Goal: Complete application form

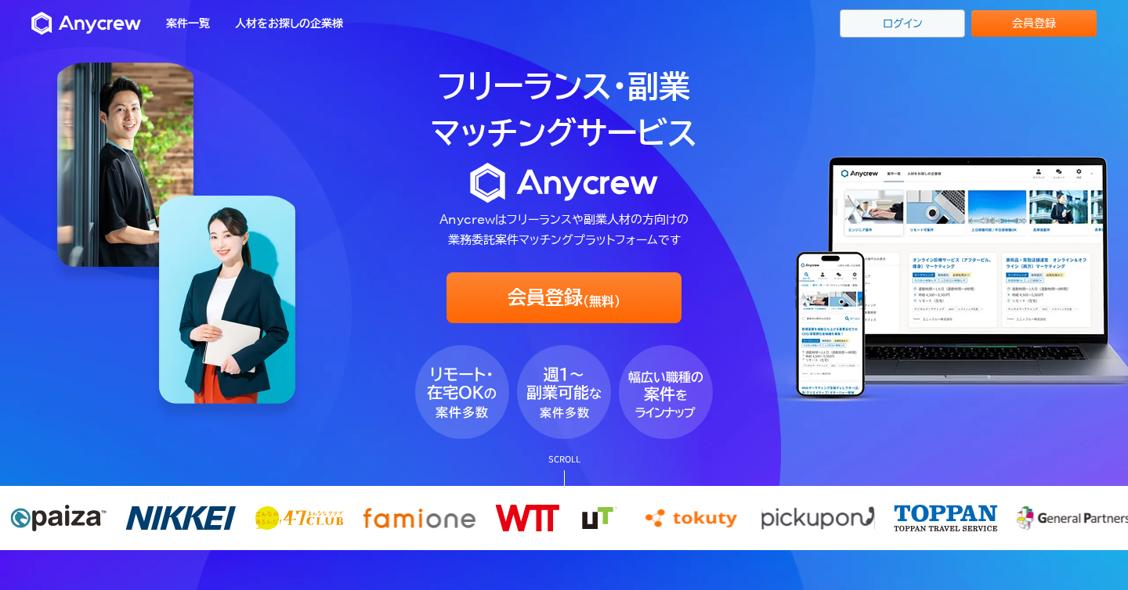
click at [917, 34] on link "ログイン" at bounding box center [901, 23] width 125 height 28
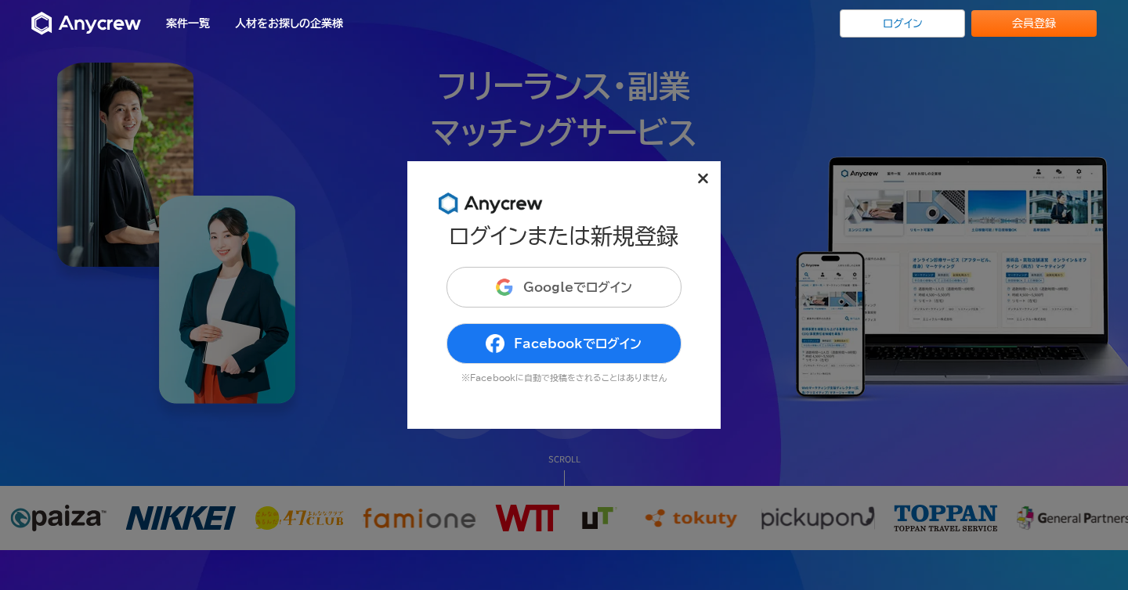
click at [590, 280] on button "Googleでログイン" at bounding box center [563, 287] width 235 height 41
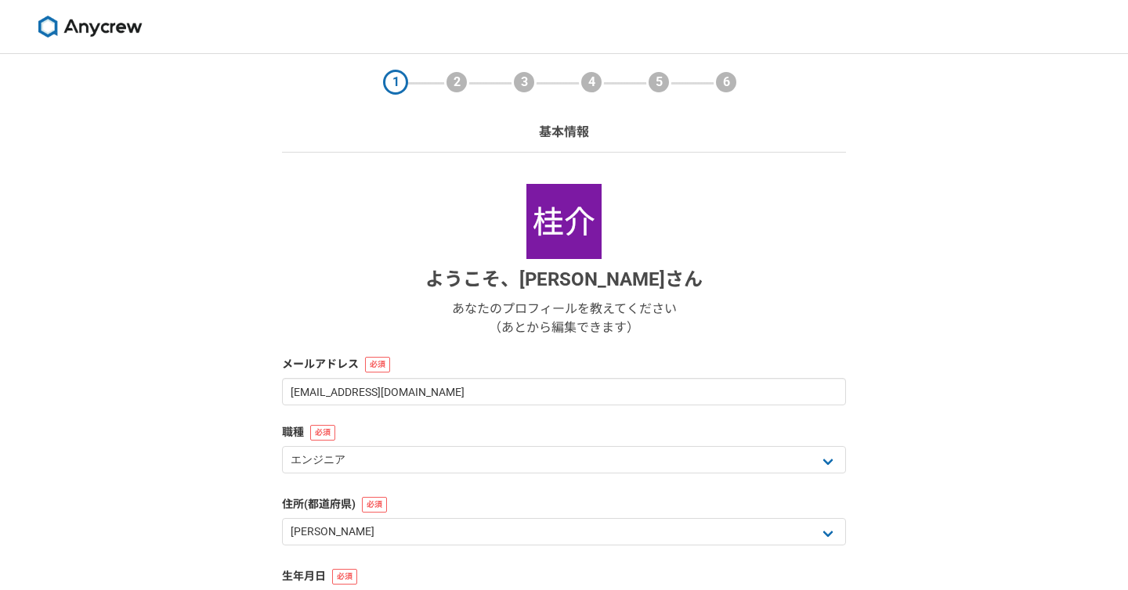
select select "13"
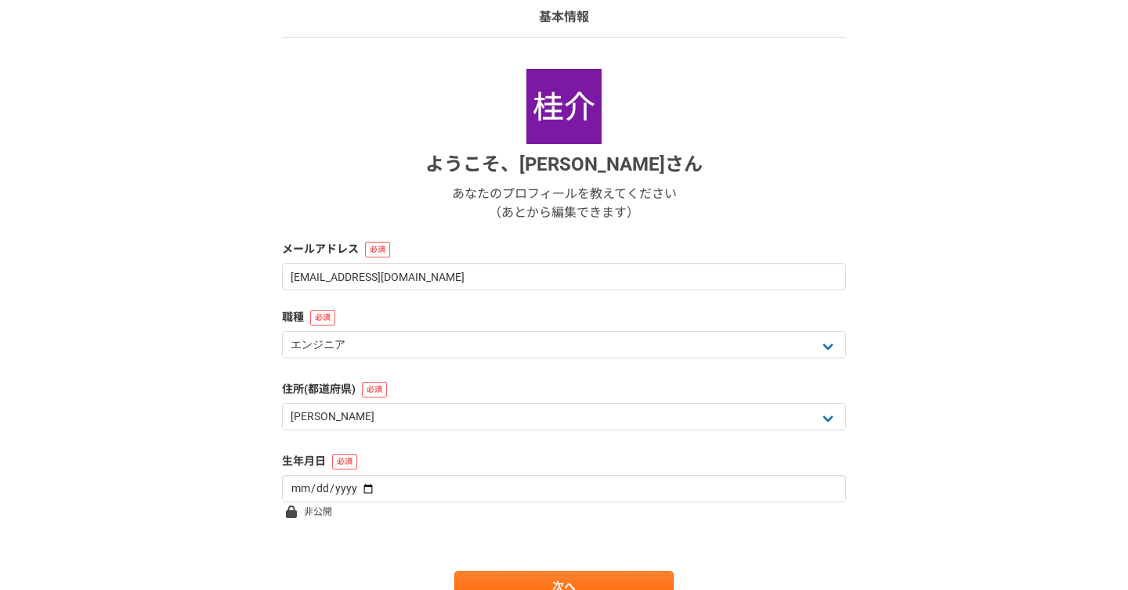
scroll to position [190, 0]
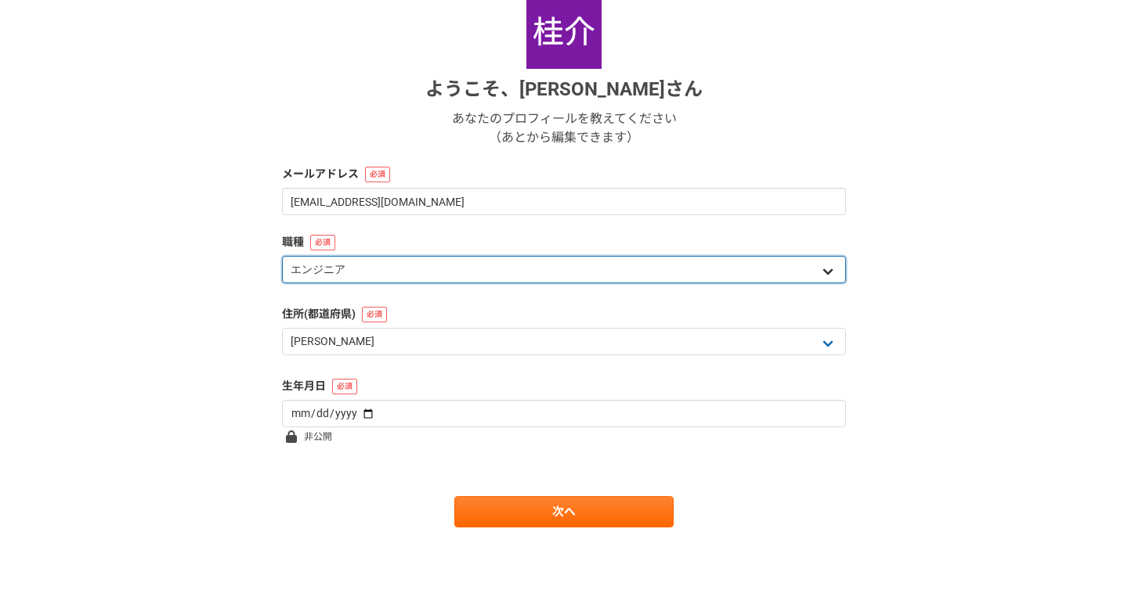
click at [625, 273] on select "エンジニア デザイナー ライター 営業 マーケティング 企画・事業開発 バックオフィス その他" at bounding box center [564, 269] width 564 height 27
select select "5"
click at [282, 256] on select "エンジニア デザイナー ライター 営業 マーケティング 企画・事業開発 バックオフィス その他" at bounding box center [564, 269] width 564 height 27
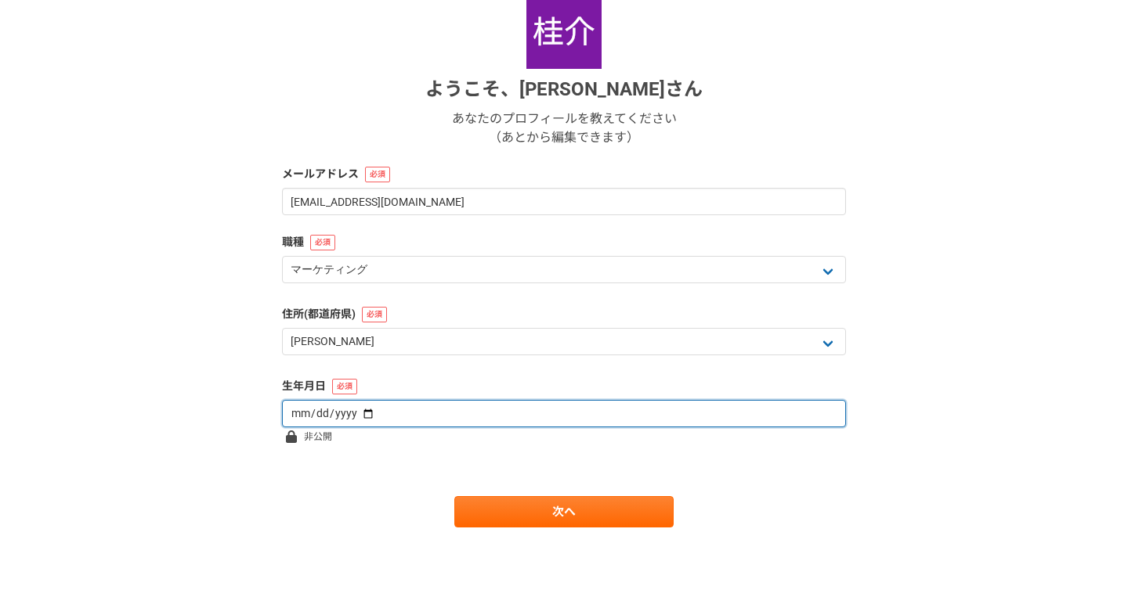
click at [560, 413] on input "date" at bounding box center [564, 413] width 564 height 27
click at [328, 410] on input "[DATE]" at bounding box center [564, 413] width 564 height 27
type input "[DATE]"
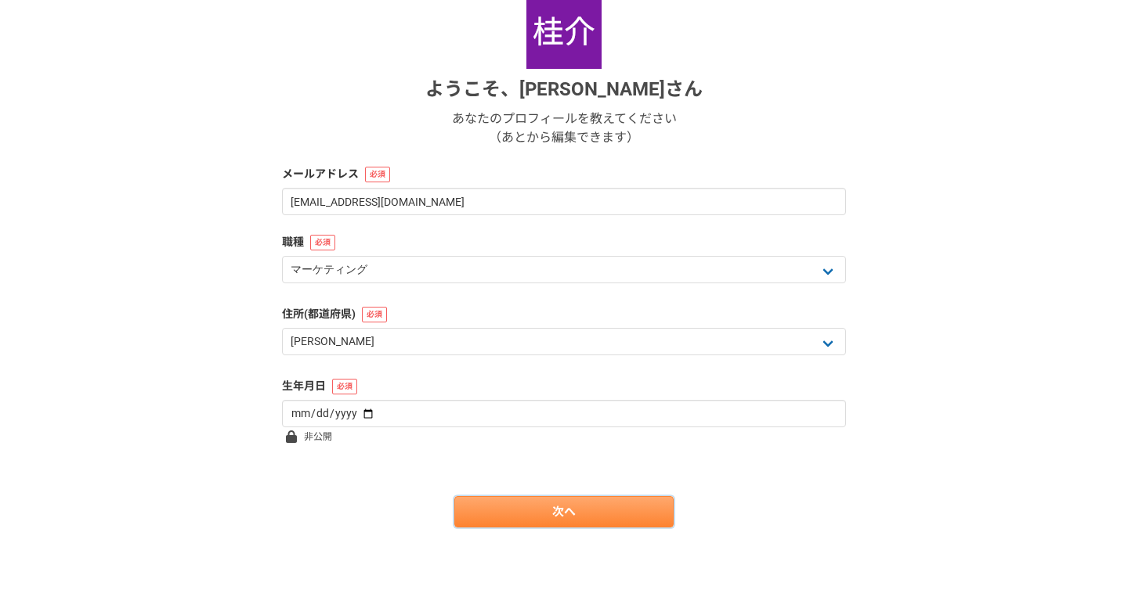
click at [482, 506] on link "次へ" at bounding box center [563, 511] width 219 height 31
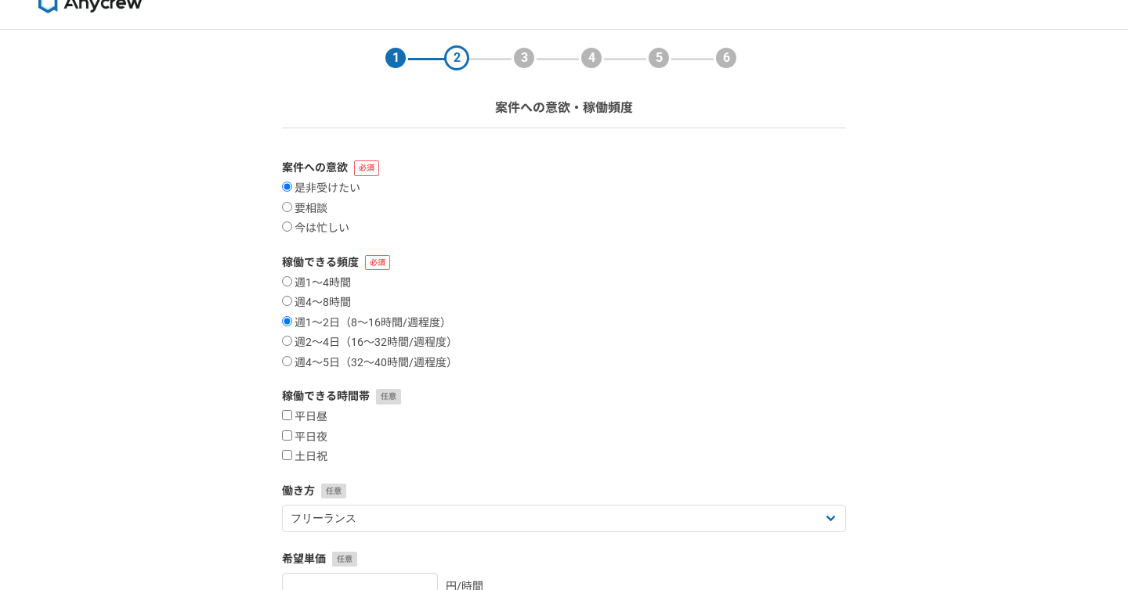
scroll to position [25, 0]
click at [309, 210] on label "要相談" at bounding box center [304, 208] width 45 height 14
click at [292, 210] on input "要相談" at bounding box center [287, 206] width 10 height 10
radio input "true"
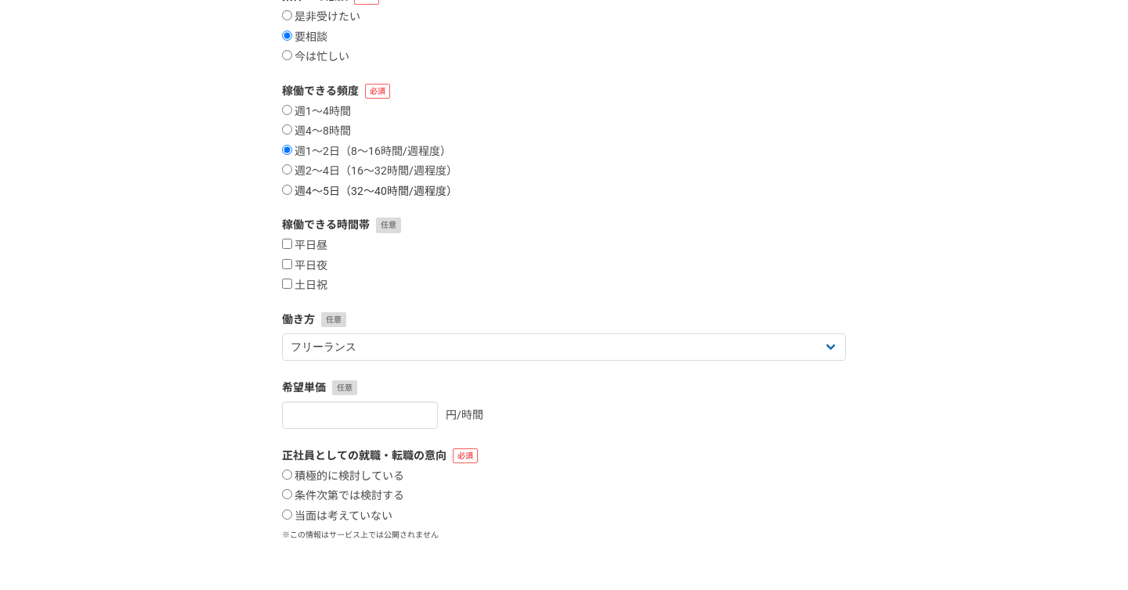
scroll to position [204, 0]
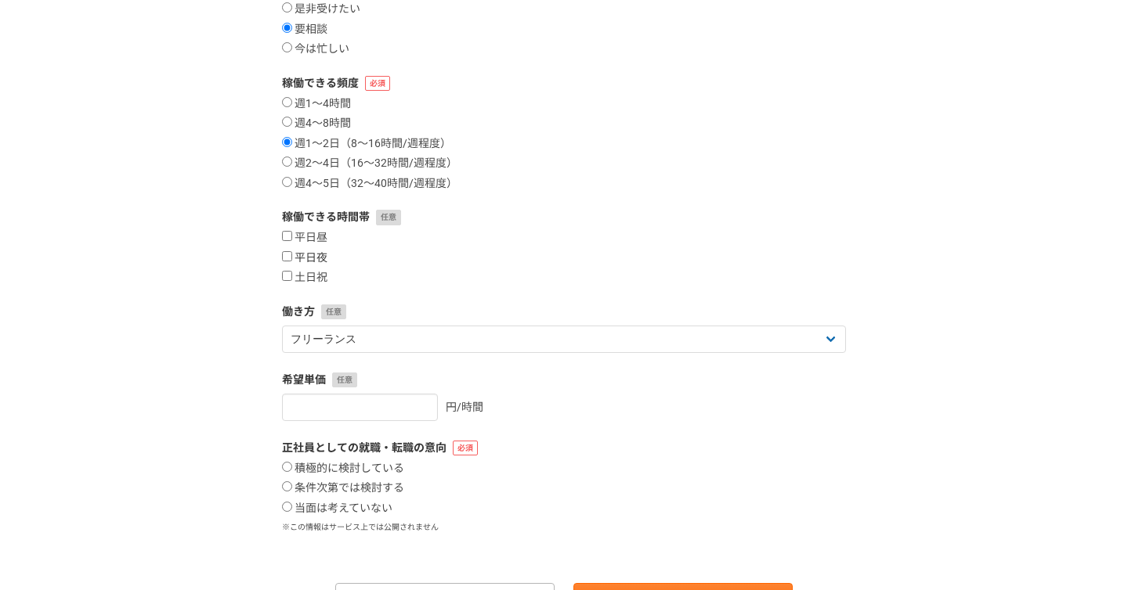
click at [316, 263] on label "平日夜" at bounding box center [304, 258] width 45 height 14
click at [292, 262] on input "平日夜" at bounding box center [287, 256] width 10 height 10
checkbox input "true"
click at [321, 276] on label "土日祝" at bounding box center [304, 278] width 45 height 14
click at [292, 276] on input "土日祝" at bounding box center [287, 276] width 10 height 10
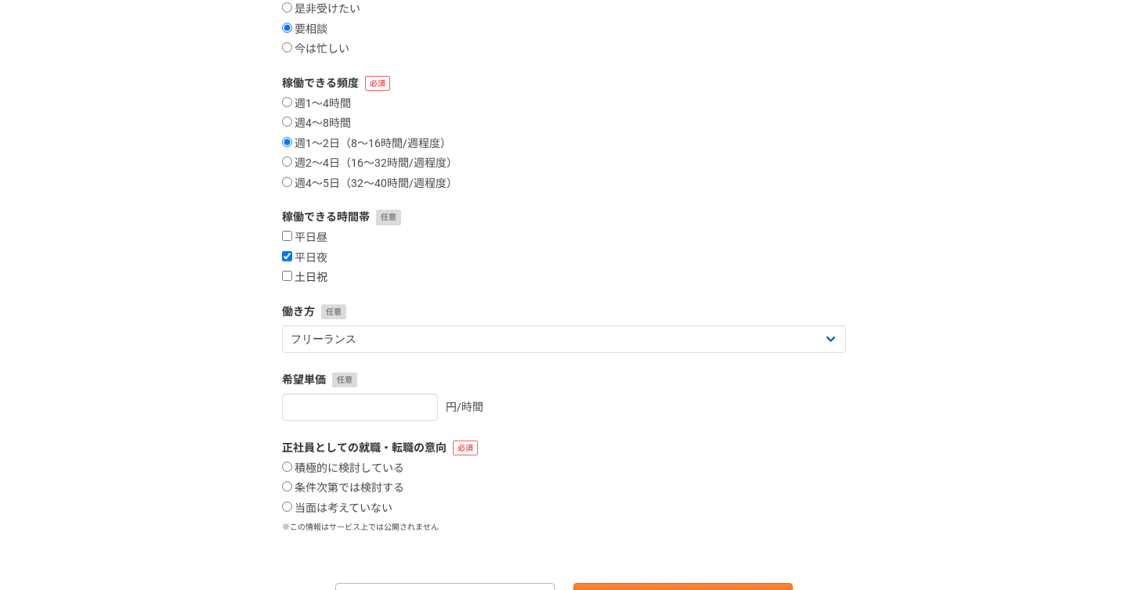
checkbox input "true"
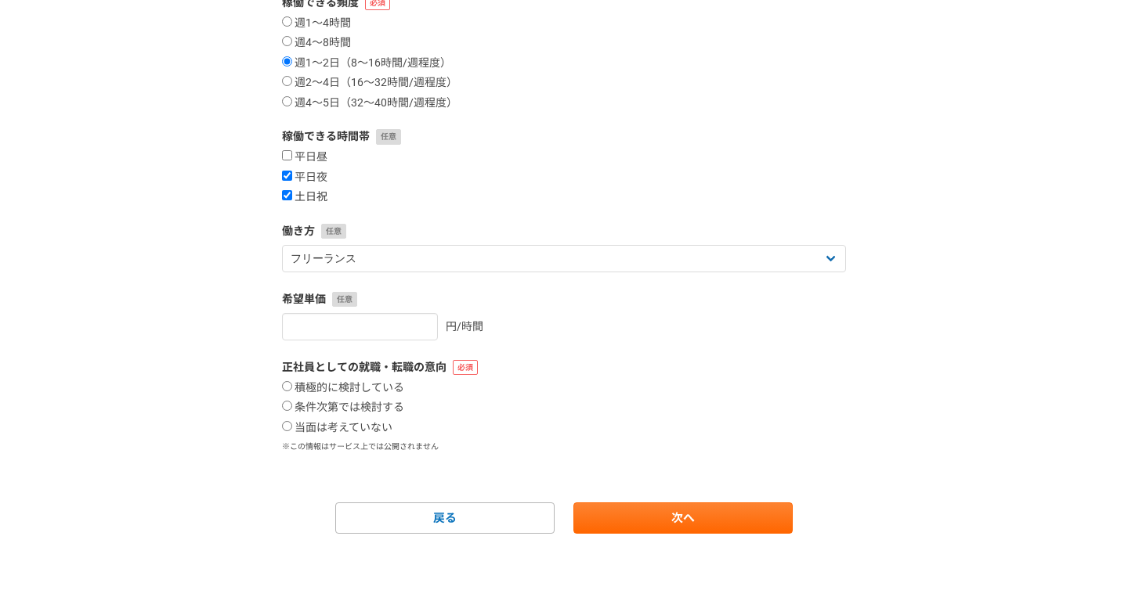
scroll to position [291, 0]
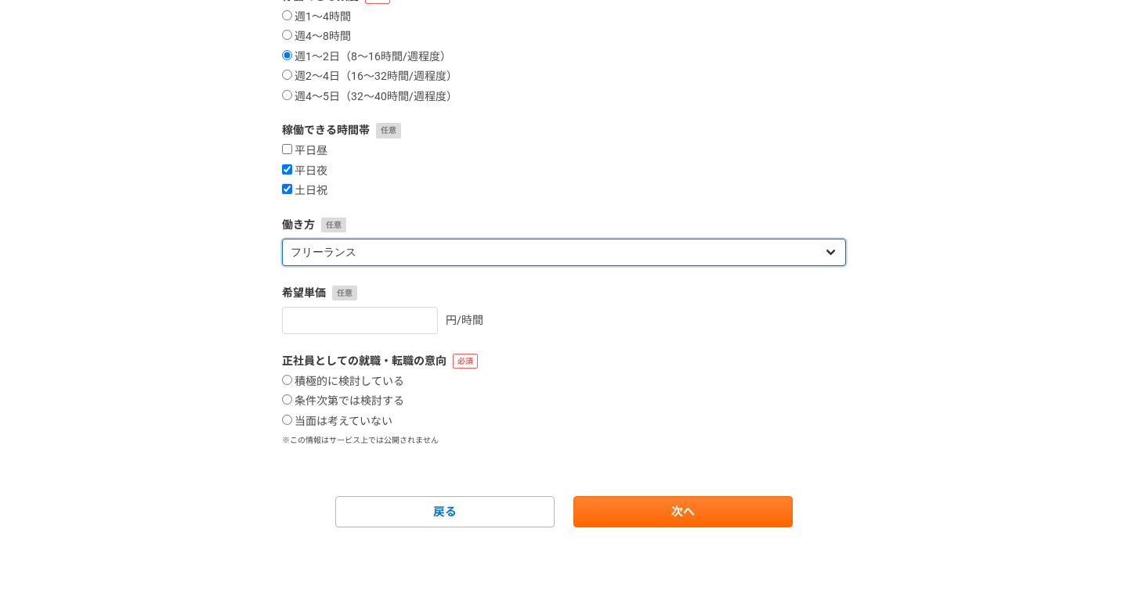
click at [366, 248] on select "フリーランス 副業 その他" at bounding box center [564, 252] width 564 height 27
select select "sidejob"
click at [282, 239] on select "フリーランス 副業 その他" at bounding box center [564, 252] width 564 height 27
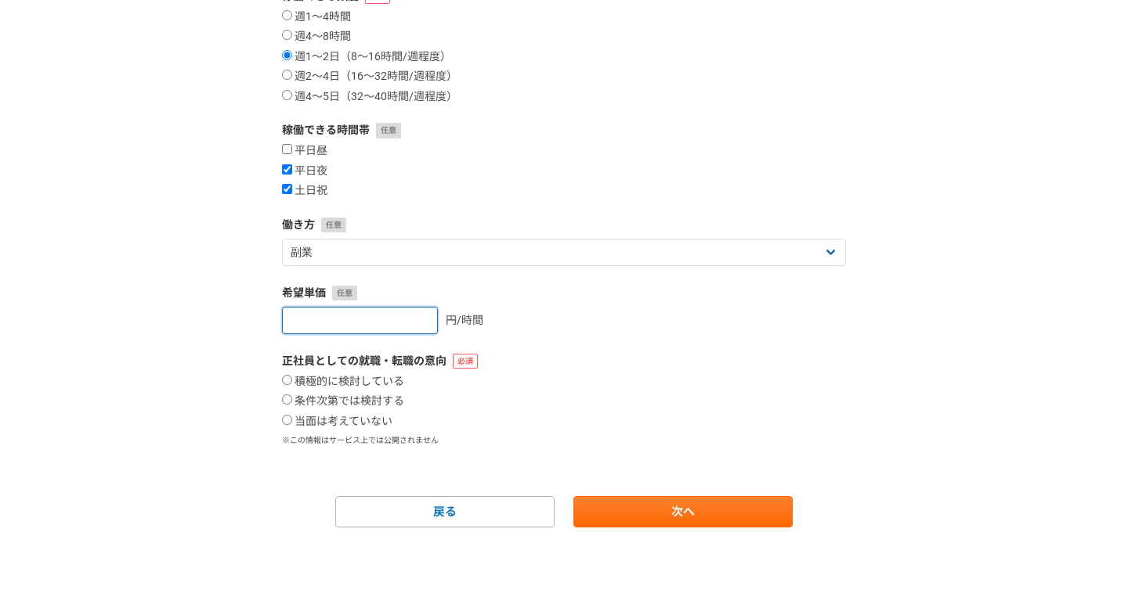
click at [387, 309] on input "number" at bounding box center [360, 320] width 156 height 27
type input "3000"
click at [338, 403] on label "条件次第では検討する" at bounding box center [343, 402] width 122 height 14
click at [292, 403] on input "条件次第では検討する" at bounding box center [287, 400] width 10 height 10
radio input "true"
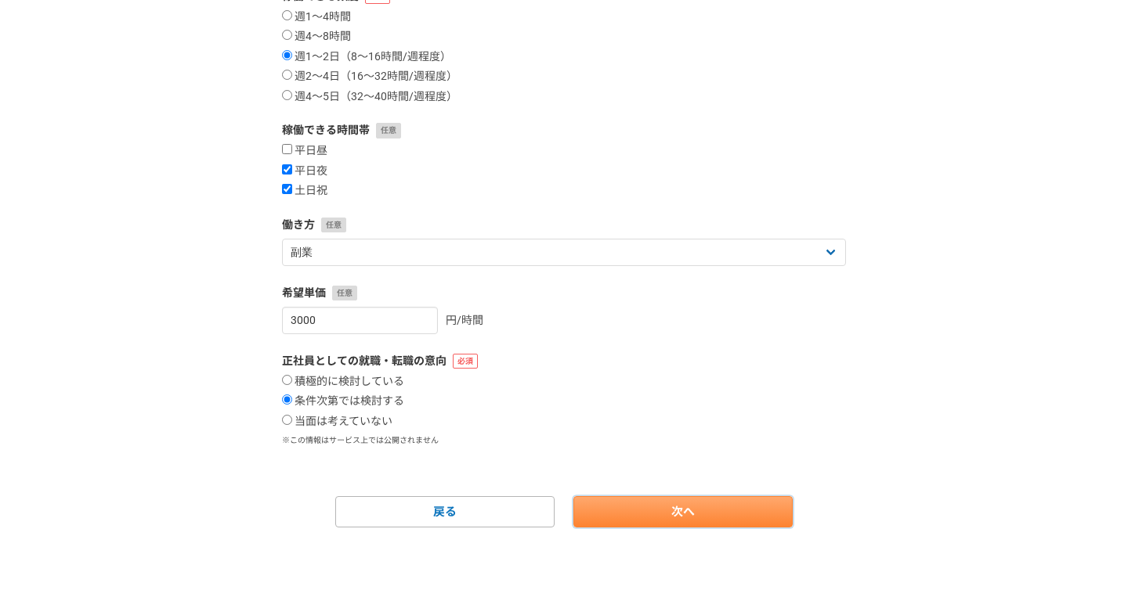
click at [670, 509] on link "次へ" at bounding box center [682, 511] width 219 height 31
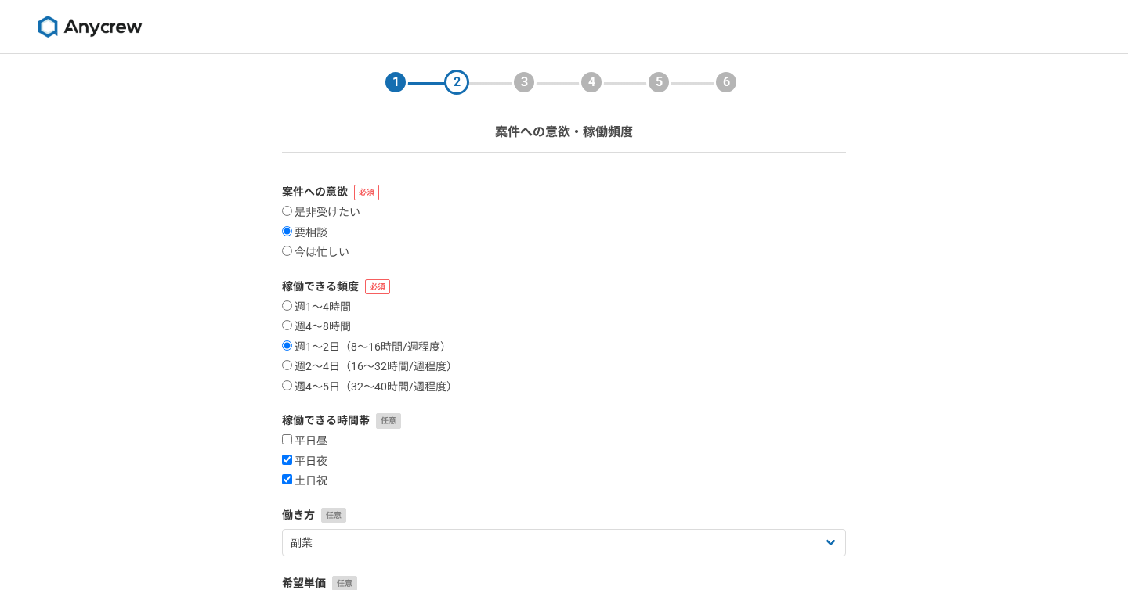
select select
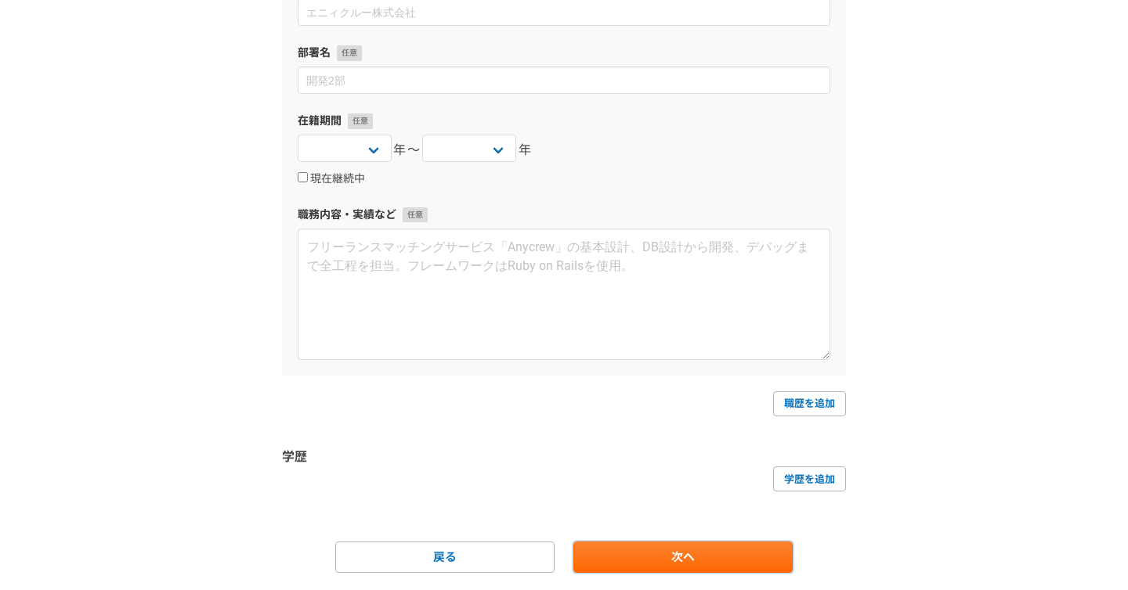
scroll to position [303, 0]
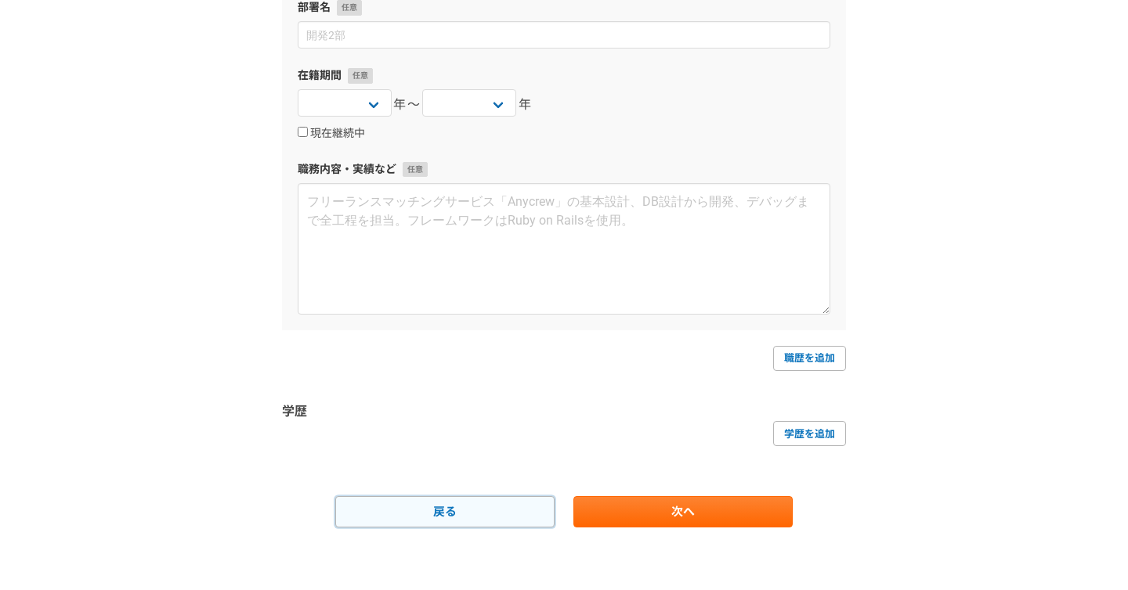
click at [440, 514] on link "戻る" at bounding box center [444, 511] width 219 height 31
select select "sidejob"
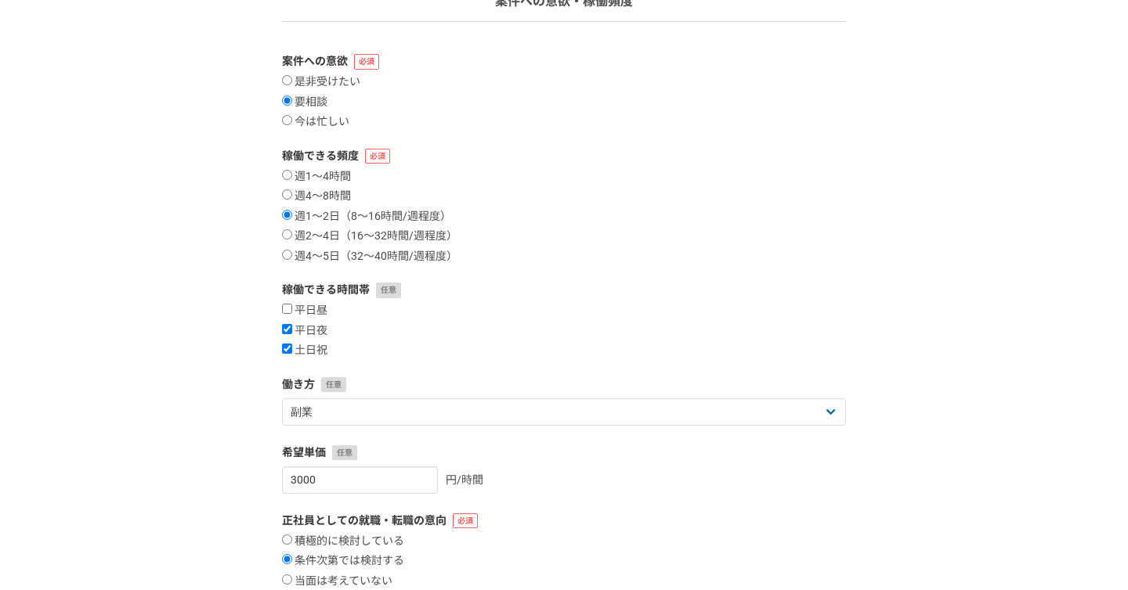
scroll to position [291, 0]
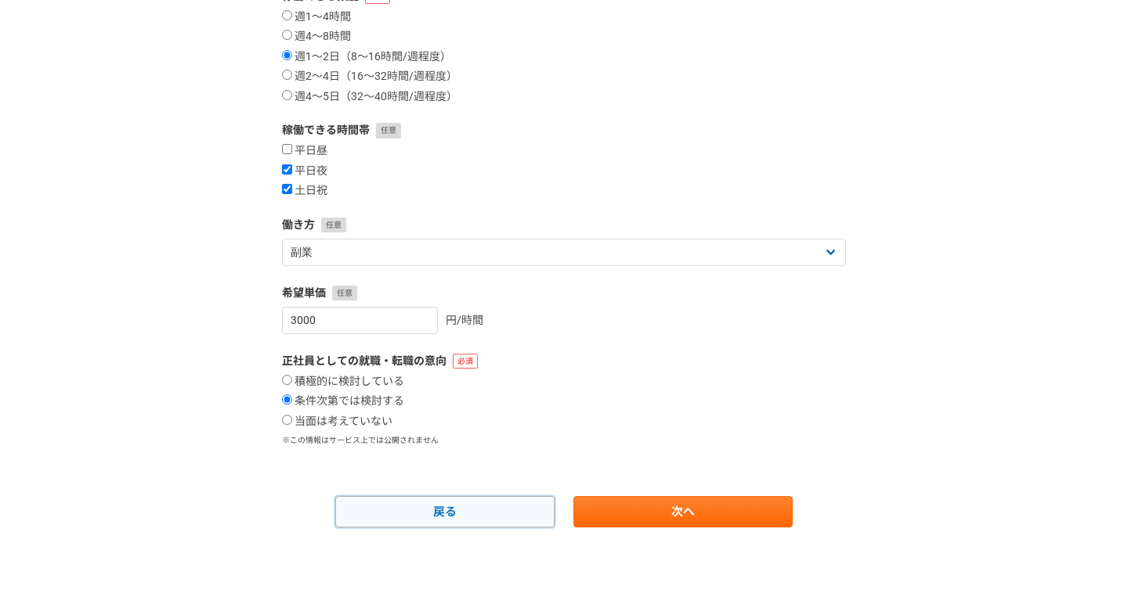
click at [477, 505] on link "戻る" at bounding box center [444, 511] width 219 height 31
select select "13"
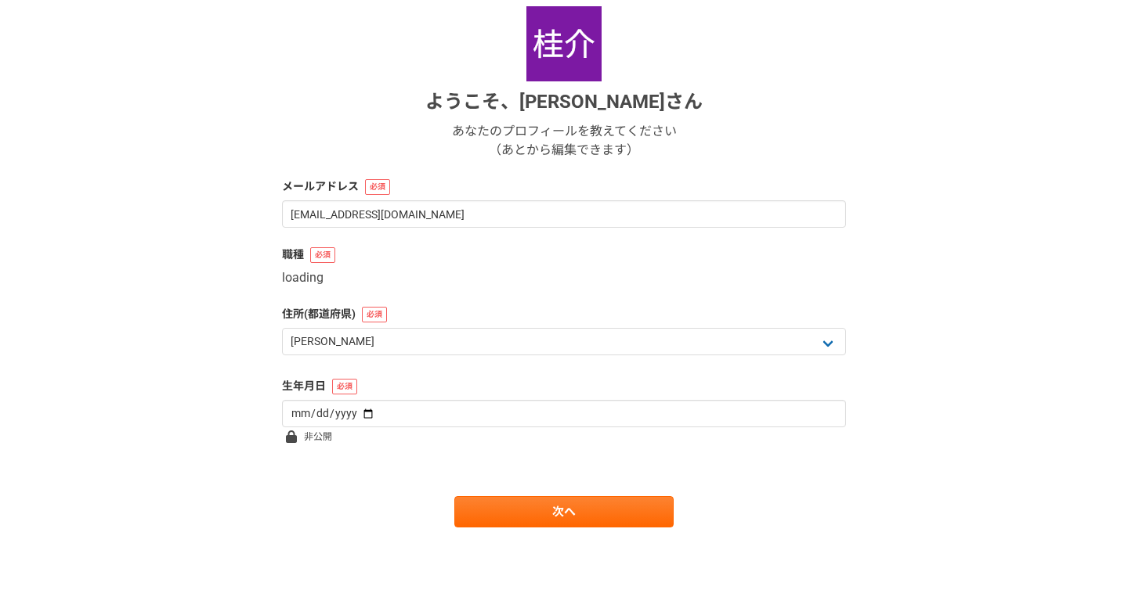
scroll to position [0, 0]
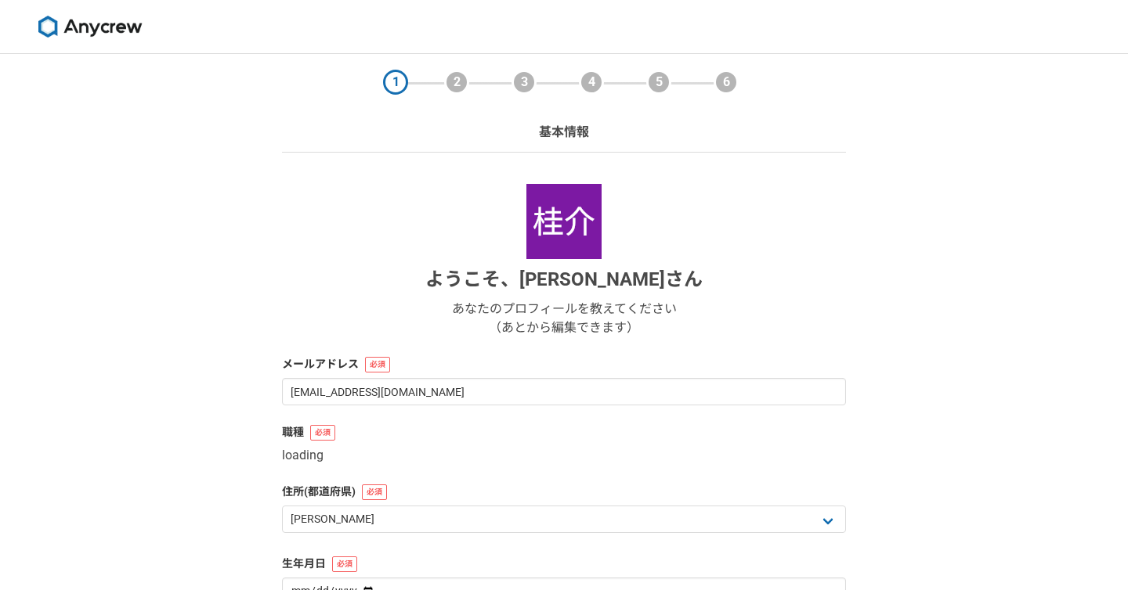
select select "5"
